Goal: Communication & Community: Answer question/provide support

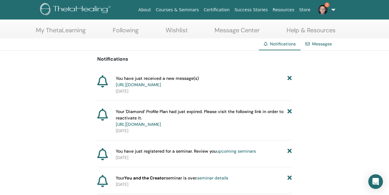
scroll to position [27, 0]
click at [161, 87] on link "[URL][DOMAIN_NAME]" at bounding box center [138, 83] width 45 height 5
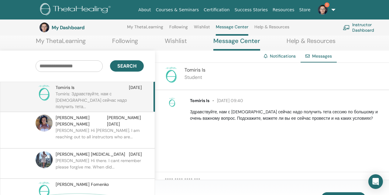
scroll to position [68, 0]
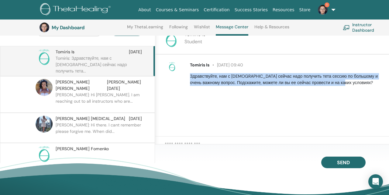
drag, startPoint x: 360, startPoint y: 94, endPoint x: 189, endPoint y: 89, distance: 171.5
click at [189, 86] on div "Tomiris Is [DATE] 09:40 Здравствуйте, нам с [DEMOGRAPHIC_DATA] сейчас надо полу…" at bounding box center [285, 74] width 201 height 24
copy p "Здравствуйте, нам с [DEMOGRAPHIC_DATA] сейчас надо получить тета сессию по боль…"
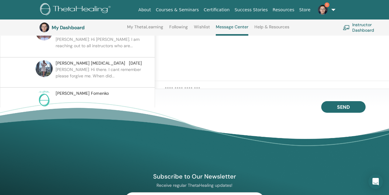
scroll to position [83, 0]
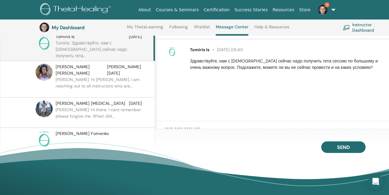
click at [193, 136] on textarea at bounding box center [277, 130] width 224 height 11
click at [337, 136] on textarea "**********" at bounding box center [276, 130] width 222 height 11
paste textarea "**********"
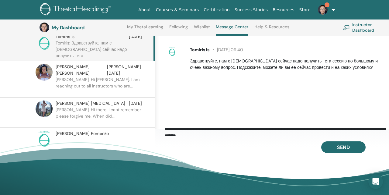
scroll to position [2, 0]
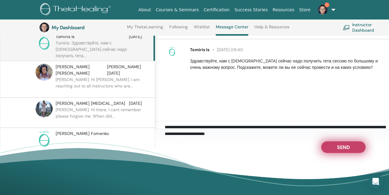
type textarea "**********"
click at [341, 148] on span "Send" at bounding box center [343, 146] width 13 height 4
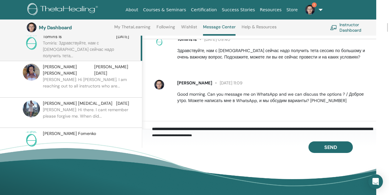
scroll to position [83, 0]
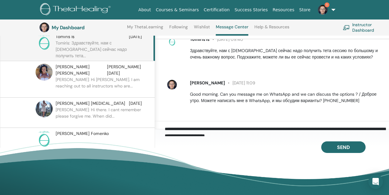
click at [87, 83] on p "[PERSON_NAME]: Hi [PERSON_NAME]. I am reaching out to all instructors who are..." at bounding box center [100, 85] width 88 height 18
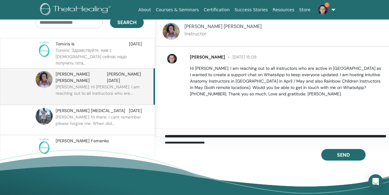
scroll to position [62, 0]
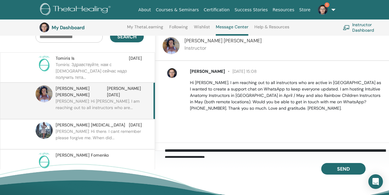
click at [326, 7] on span "1" at bounding box center [327, 4] width 5 height 5
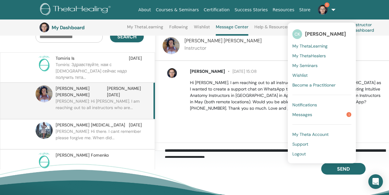
click at [310, 117] on span "Messages" at bounding box center [302, 114] width 20 height 5
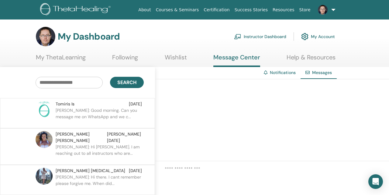
click at [88, 148] on p "[PERSON_NAME]: Hi [PERSON_NAME]. I am reaching out to all instructors who are..." at bounding box center [100, 152] width 88 height 18
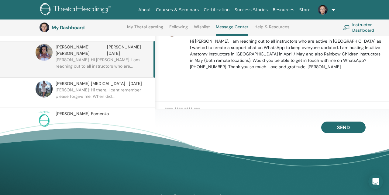
scroll to position [104, 0]
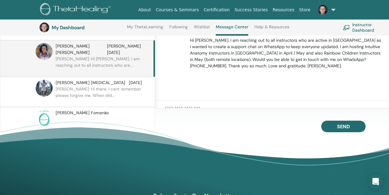
click at [224, 115] on textarea at bounding box center [277, 110] width 224 height 11
type textarea "*"
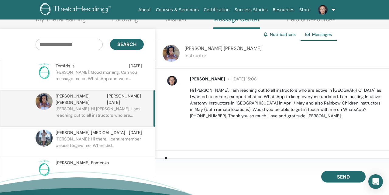
scroll to position [39, 0]
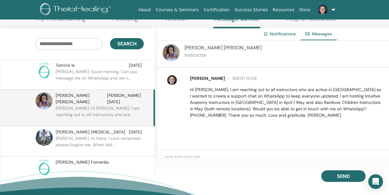
click at [87, 79] on p "[PERSON_NAME]: Good morning. Can you message me on WhatsApp and we c..." at bounding box center [100, 77] width 88 height 18
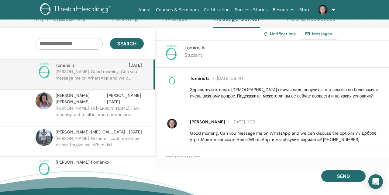
scroll to position [21, 0]
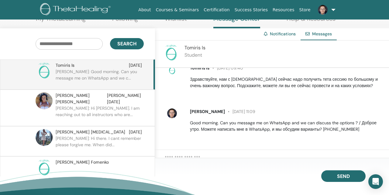
click at [97, 140] on p "[PERSON_NAME]: Hi there. I cant remember please forgive me. When did..." at bounding box center [100, 144] width 88 height 18
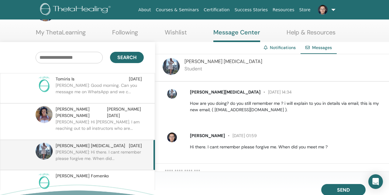
click at [173, 98] on img at bounding box center [172, 94] width 10 height 10
click at [171, 71] on img at bounding box center [171, 66] width 17 height 17
click at [69, 95] on p "Craig: Good morning. Can you message me on WhatsApp and we c..." at bounding box center [100, 91] width 88 height 18
